Goal: Task Accomplishment & Management: Use online tool/utility

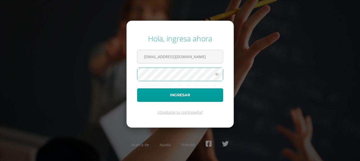
click at [220, 76] on icon at bounding box center [216, 74] width 7 height 6
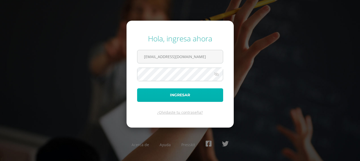
click at [170, 92] on button "Ingresar" at bounding box center [180, 95] width 86 height 14
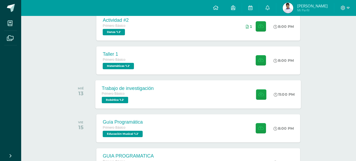
scroll to position [201, 0]
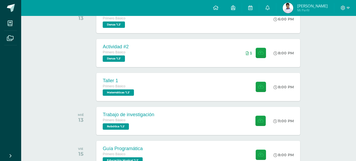
click at [118, 126] on span "Robótica '1.2'" at bounding box center [115, 126] width 26 height 6
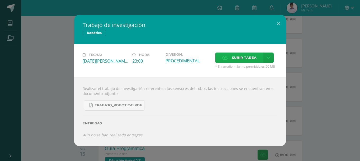
click at [244, 59] on span "Subir tarea" at bounding box center [244, 58] width 25 height 10
click at [0, 0] on input "Subir tarea" at bounding box center [0, 0] width 0 height 0
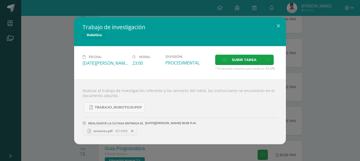
click at [113, 128] on link "sensores.pdf 567.83KB" at bounding box center [110, 130] width 55 height 9
click at [283, 26] on button at bounding box center [278, 26] width 15 height 18
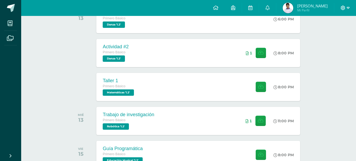
click at [345, 6] on span at bounding box center [345, 8] width 9 height 6
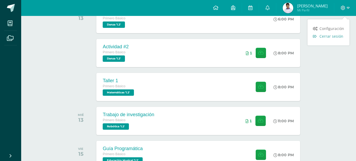
click at [332, 38] on span "Cerrar sesión" at bounding box center [332, 36] width 24 height 5
